Goal: Communication & Community: Answer question/provide support

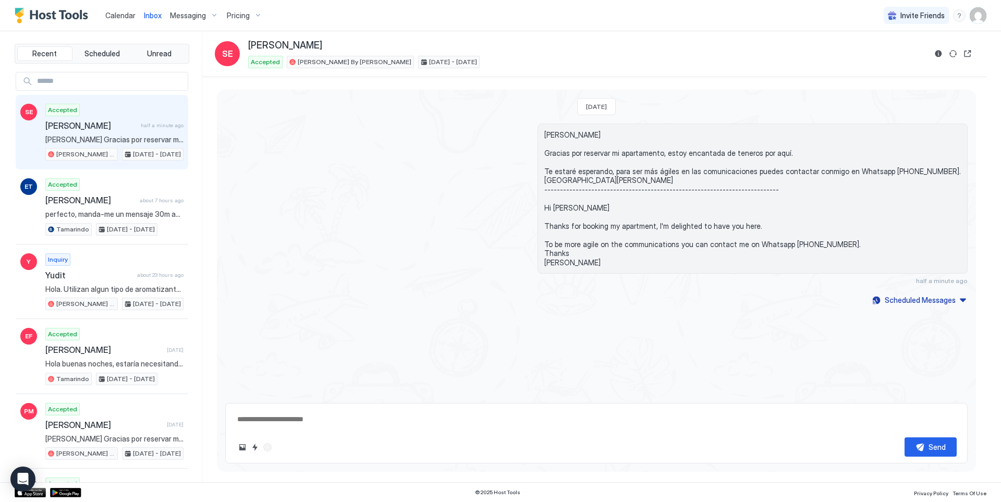
click at [106, 135] on span "[PERSON_NAME] Gracias por reservar mi apartamento, estoy encantada de teneros p…" at bounding box center [114, 139] width 138 height 9
type textarea "*"
drag, startPoint x: 321, startPoint y: 45, endPoint x: 244, endPoint y: 38, distance: 77.5
click at [244, 38] on div "Inbox SE [PERSON_NAME] Accepted [PERSON_NAME] By [PERSON_NAME] [DATE] - [DATE]" at bounding box center [594, 54] width 784 height 46
copy span "[PERSON_NAME]"
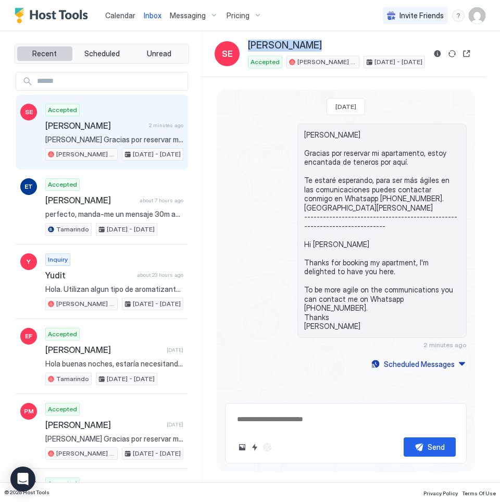
click at [46, 52] on span "Recent" at bounding box center [44, 53] width 24 height 9
click at [124, 16] on span "Calendar" at bounding box center [120, 15] width 30 height 9
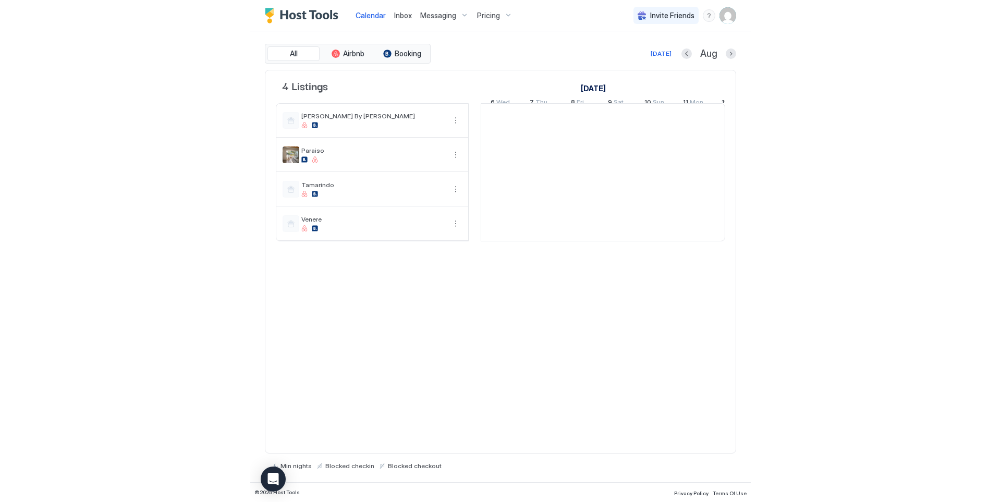
scroll to position [0, 579]
